Goal: Information Seeking & Learning: Learn about a topic

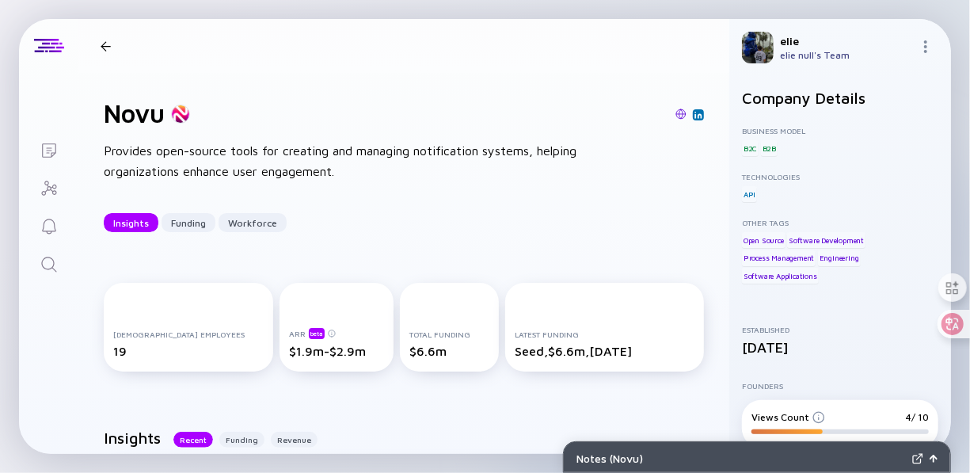
drag, startPoint x: 111, startPoint y: 42, endPoint x: 413, endPoint y: 0, distance: 305.5
click at [118, 42] on div "Novu Insights Funding Workforce" at bounding box center [216, 46] width 245 height 21
click at [114, 48] on div at bounding box center [105, 46] width 23 height 10
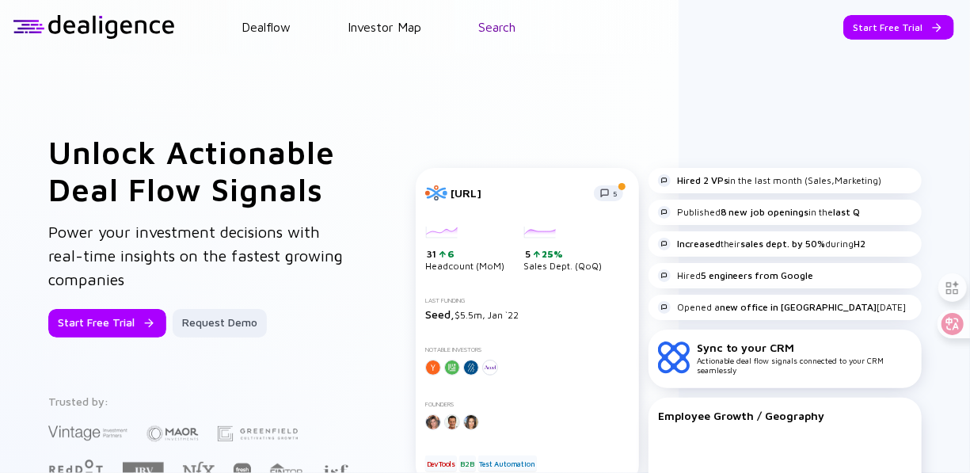
click at [496, 30] on link "Search" at bounding box center [496, 27] width 37 height 14
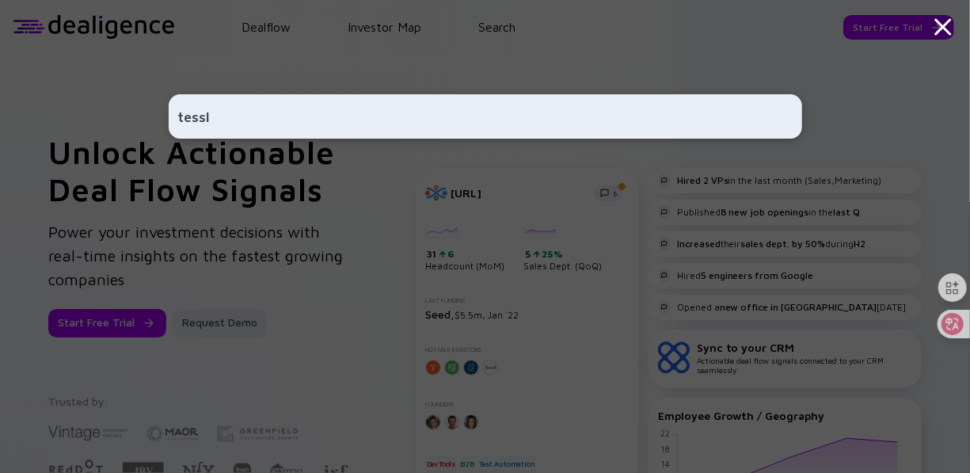
type input "tessl"
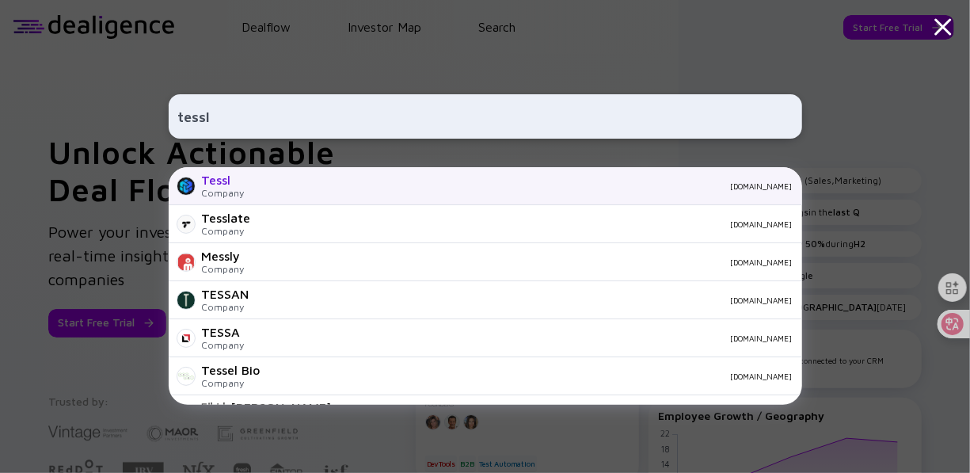
click at [238, 192] on div "Company" at bounding box center [223, 193] width 43 height 12
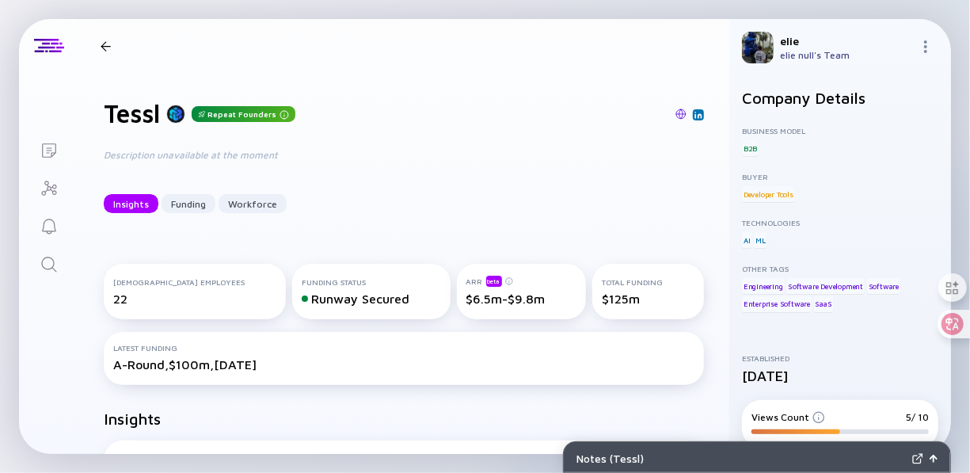
click at [122, 284] on div "[DEMOGRAPHIC_DATA] Employees" at bounding box center [194, 282] width 163 height 10
click at [127, 291] on div "22" at bounding box center [194, 298] width 163 height 14
click at [695, 112] on img at bounding box center [699, 115] width 8 height 8
